Goal: Transaction & Acquisition: Purchase product/service

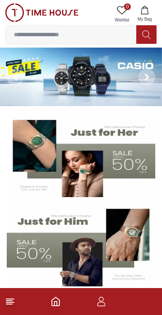
click at [31, 83] on img at bounding box center [81, 77] width 162 height 59
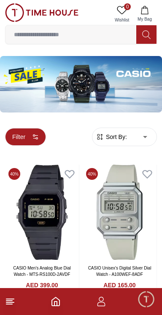
click at [14, 139] on button "Filter" at bounding box center [25, 137] width 41 height 18
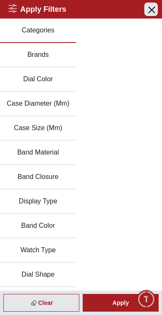
click at [147, 3] on button "Close menu" at bounding box center [150, 9] width 13 height 13
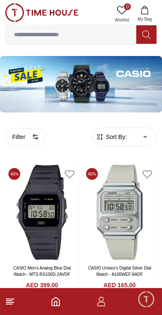
click at [135, 79] on img at bounding box center [81, 84] width 162 height 56
click at [93, 77] on img at bounding box center [81, 84] width 162 height 56
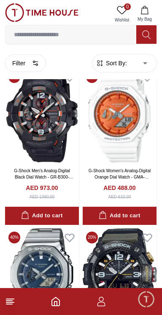
scroll to position [1060, 0]
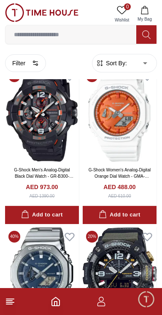
click at [114, 72] on form "Sort By: ​ ****** ​" at bounding box center [124, 63] width 65 height 19
click at [114, 66] on span "Sort By:" at bounding box center [115, 63] width 23 height 8
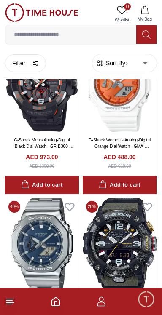
scroll to position [1090, 0]
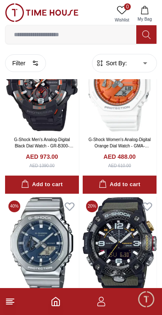
click at [122, 60] on span "Sort By:" at bounding box center [115, 63] width 23 height 8
click at [125, 62] on span "Sort By:" at bounding box center [115, 63] width 23 height 8
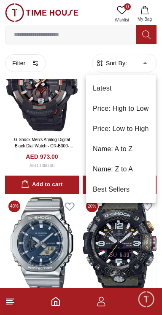
click at [133, 126] on li "Price: Low to High" at bounding box center [120, 129] width 69 height 20
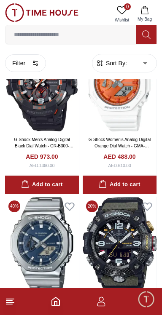
type input "*"
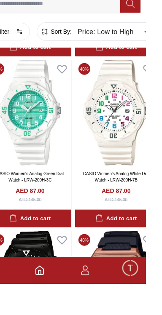
scroll to position [1100, 0]
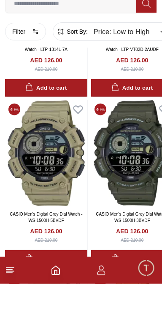
scroll to position [5854, 0]
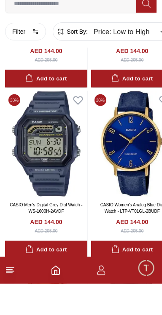
scroll to position [9475, 0]
